Goal: Navigation & Orientation: Find specific page/section

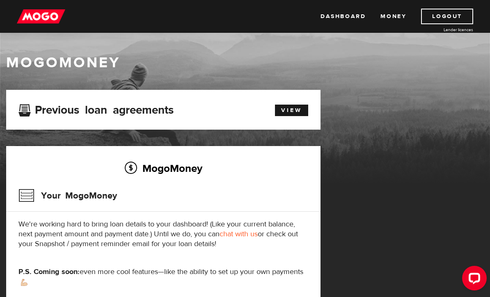
click at [292, 109] on link "View" at bounding box center [291, 111] width 33 height 12
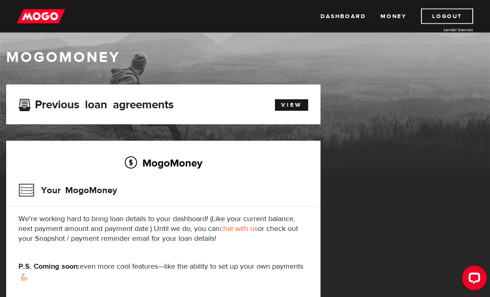
scroll to position [4, 0]
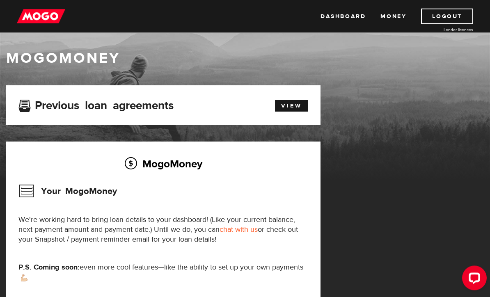
click at [290, 106] on link "View" at bounding box center [291, 107] width 33 height 12
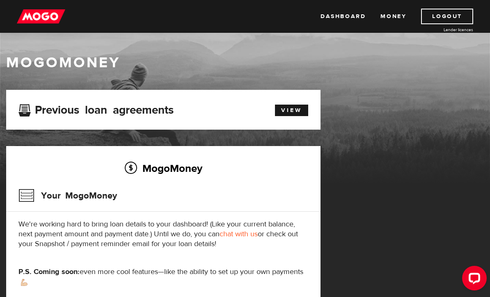
click at [390, 15] on link "Money" at bounding box center [394, 17] width 26 height 16
click at [394, 16] on link "Money" at bounding box center [394, 17] width 26 height 16
